Goal: Transaction & Acquisition: Purchase product/service

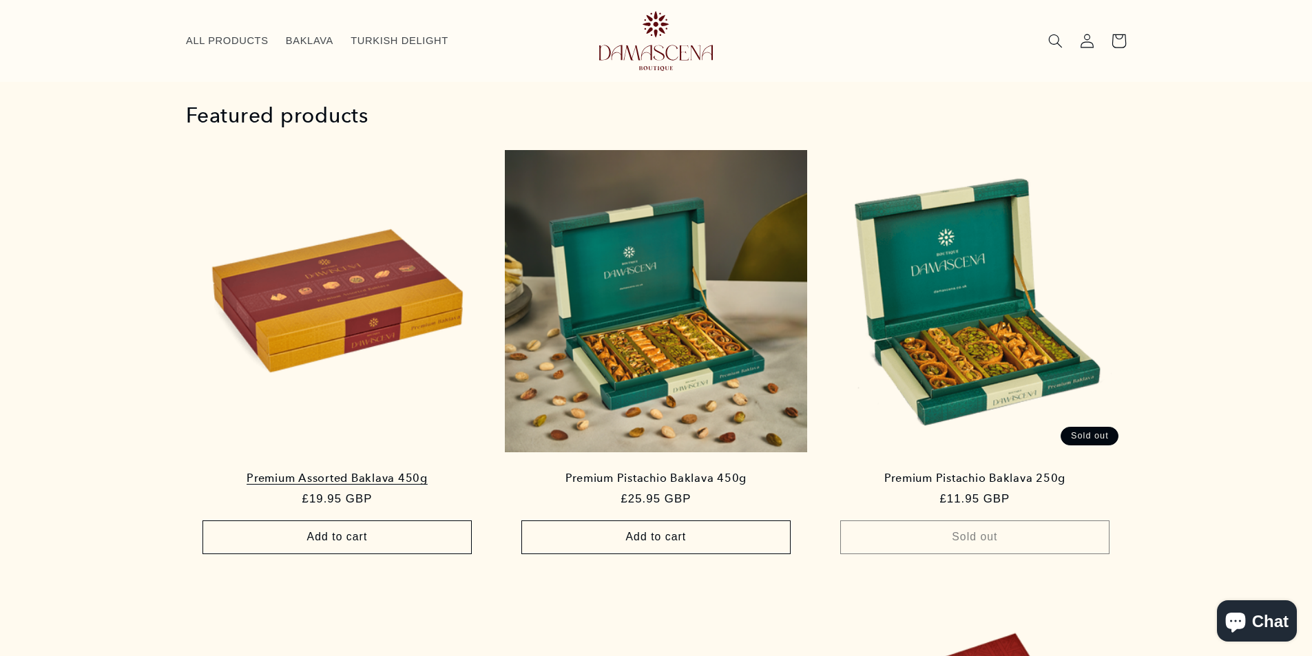
scroll to position [807, 0]
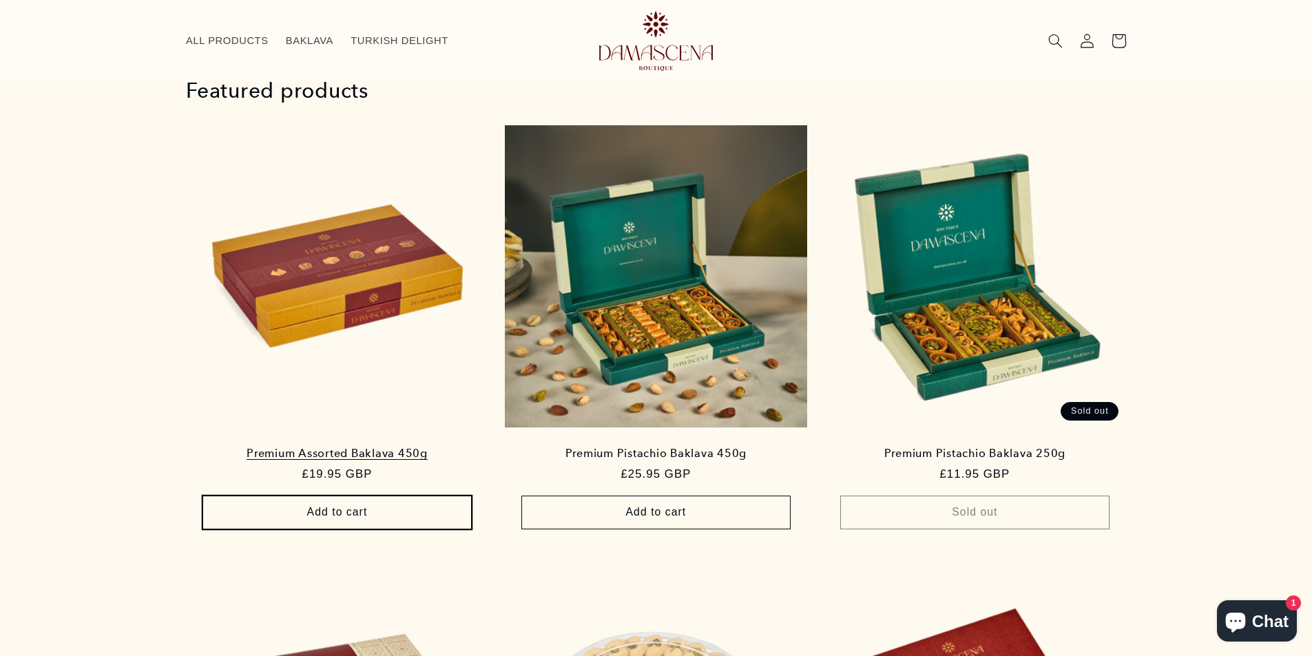
click at [408, 504] on button "Add to cart Sold out" at bounding box center [336, 513] width 269 height 34
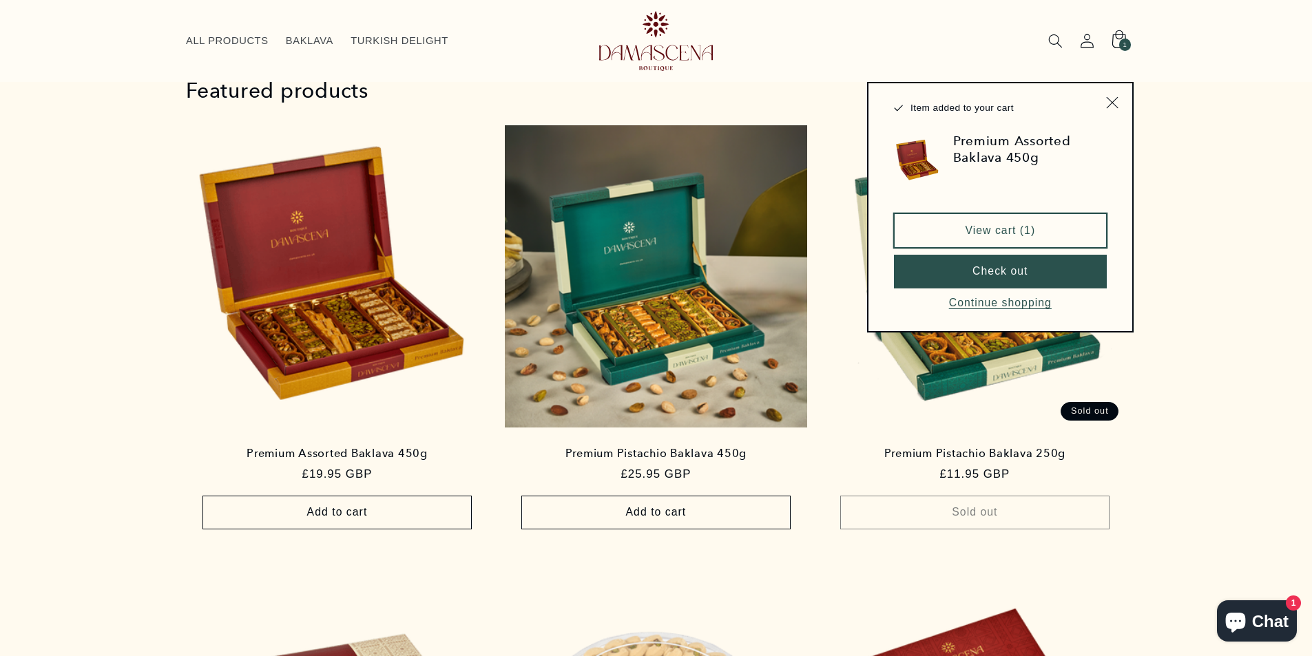
click at [1011, 241] on link "View cart (1)" at bounding box center [1000, 230] width 213 height 34
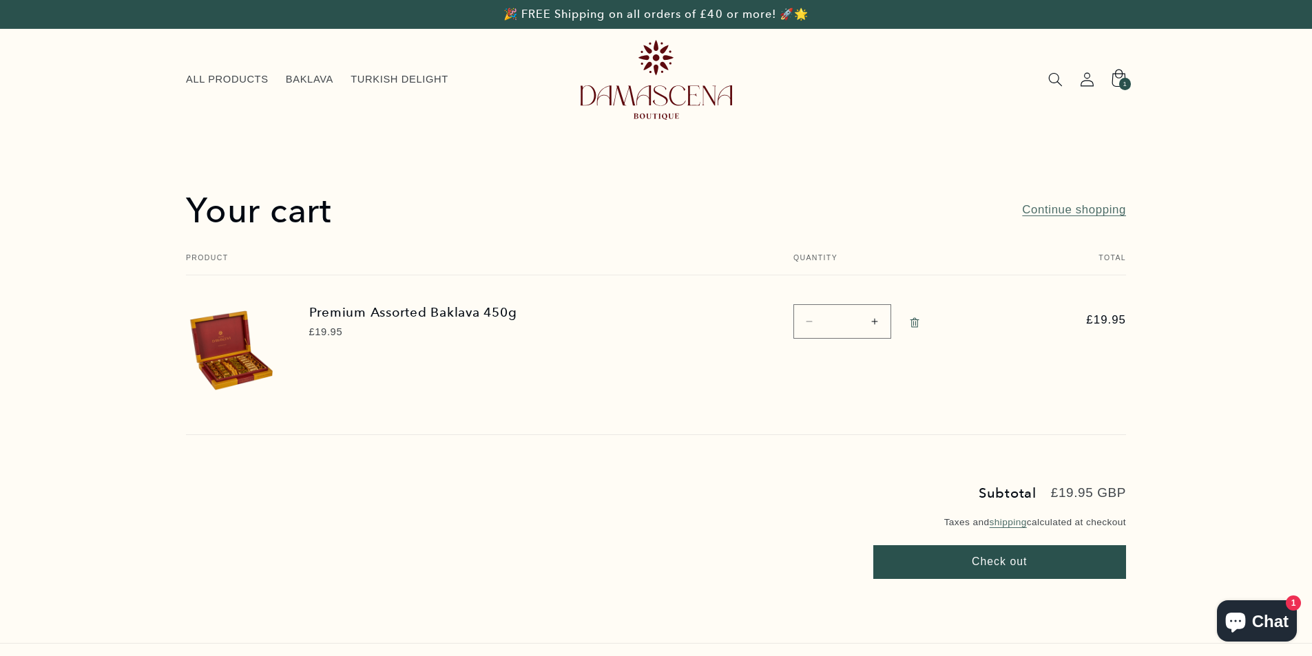
drag, startPoint x: 1125, startPoint y: 325, endPoint x: 1071, endPoint y: 317, distance: 55.0
click at [1071, 317] on span "£19.95" at bounding box center [1088, 320] width 76 height 17
copy span "£19.95"
click at [246, 372] on img at bounding box center [233, 351] width 94 height 94
